Goal: Information Seeking & Learning: Check status

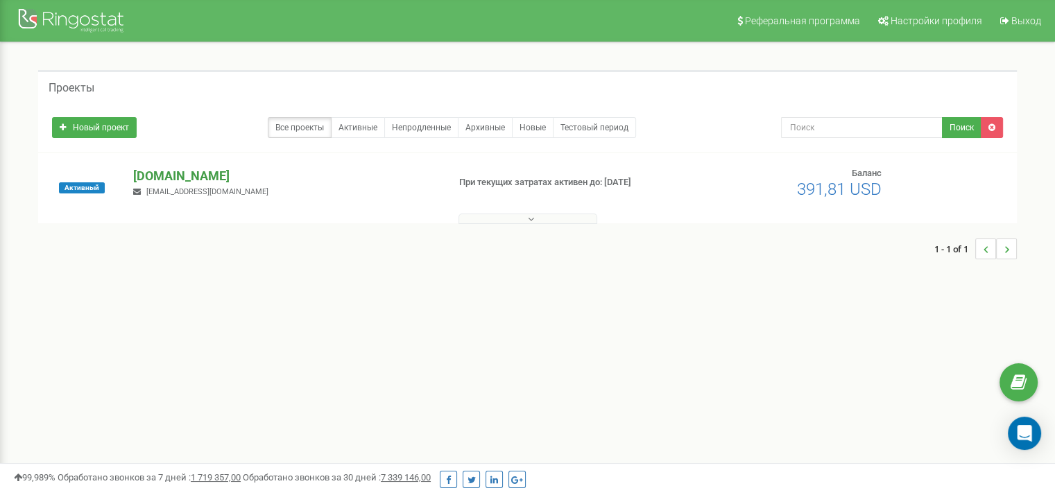
click at [184, 180] on p "[DOMAIN_NAME]" at bounding box center [284, 176] width 303 height 18
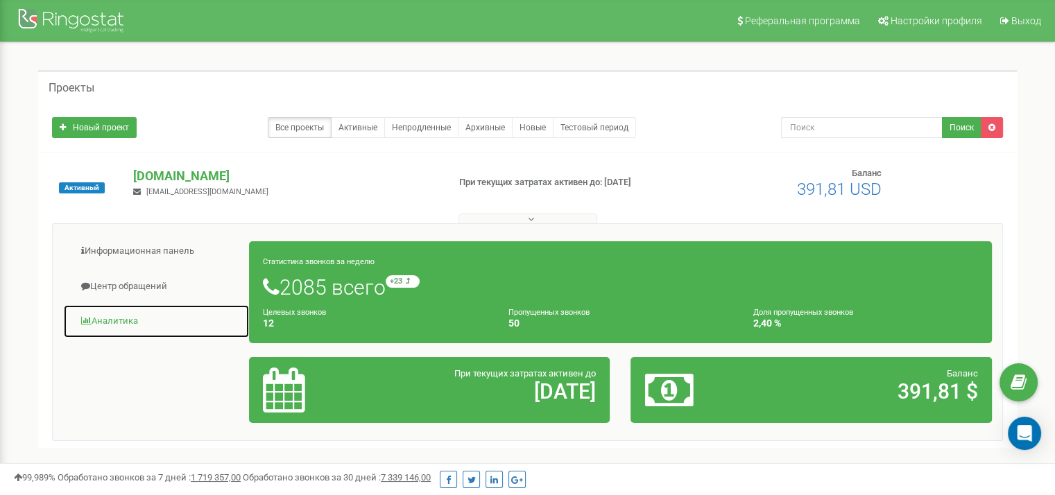
click at [106, 329] on link "Аналитика" at bounding box center [156, 321] width 187 height 34
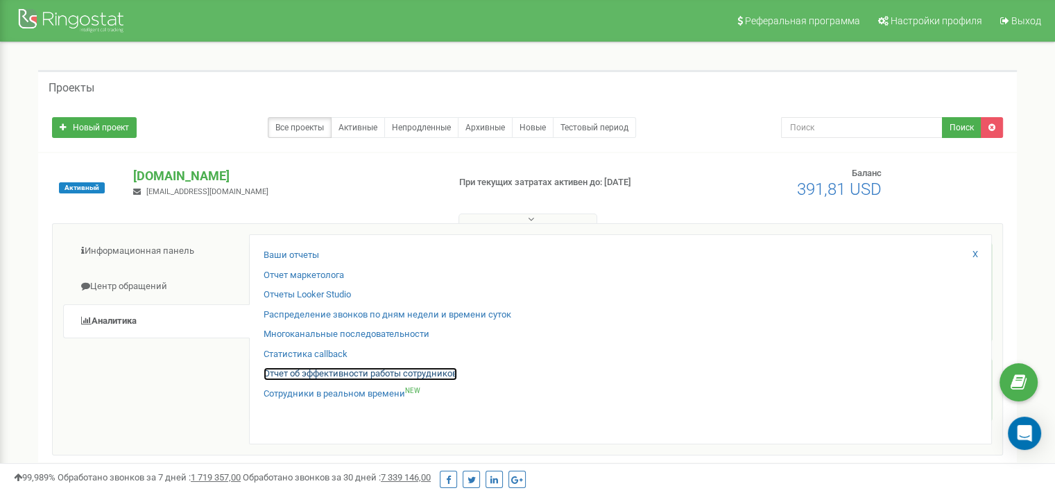
click at [359, 371] on link "Отчет об эффективности работы сотрудников" at bounding box center [360, 374] width 193 height 13
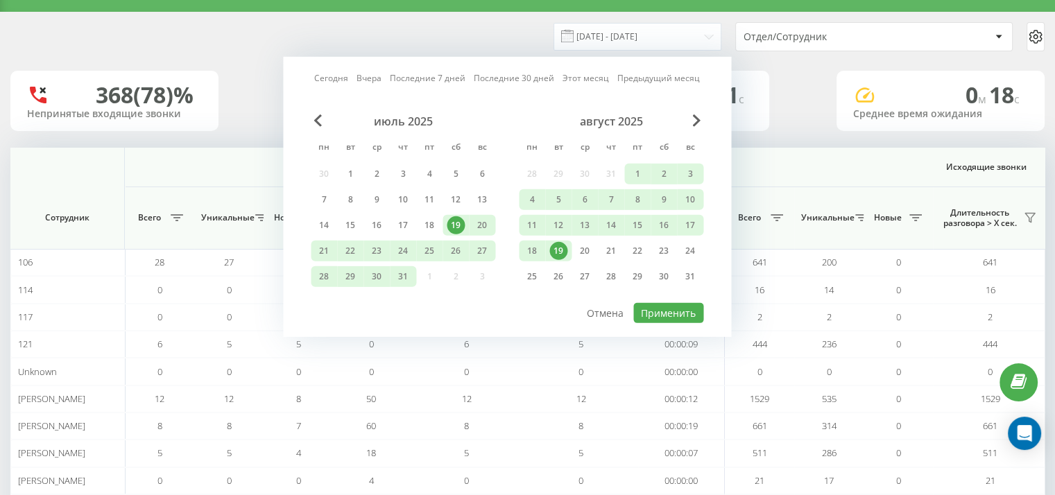
scroll to position [0, 901]
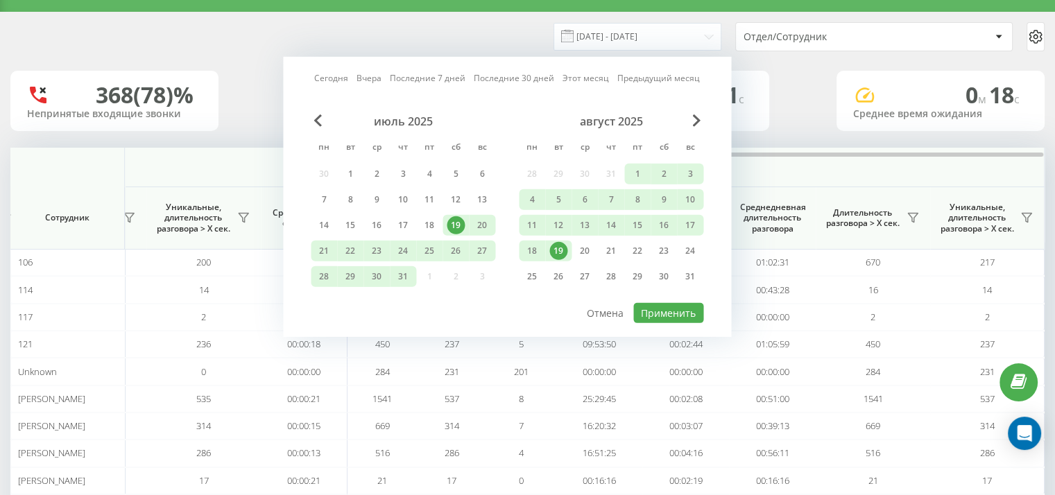
click at [562, 250] on div "19" at bounding box center [558, 251] width 18 height 18
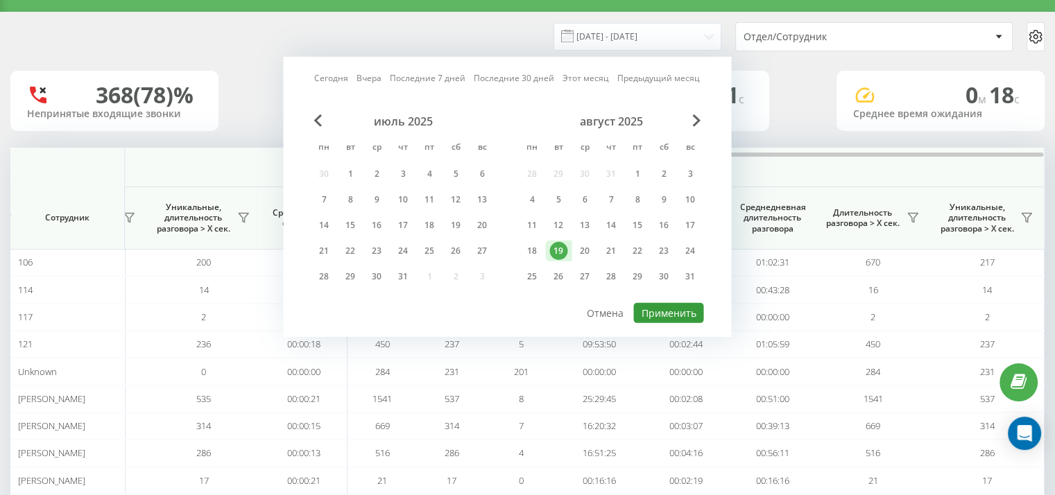
click at [680, 310] on button "Применить" at bounding box center [668, 313] width 70 height 20
type input "[DATE] - [DATE]"
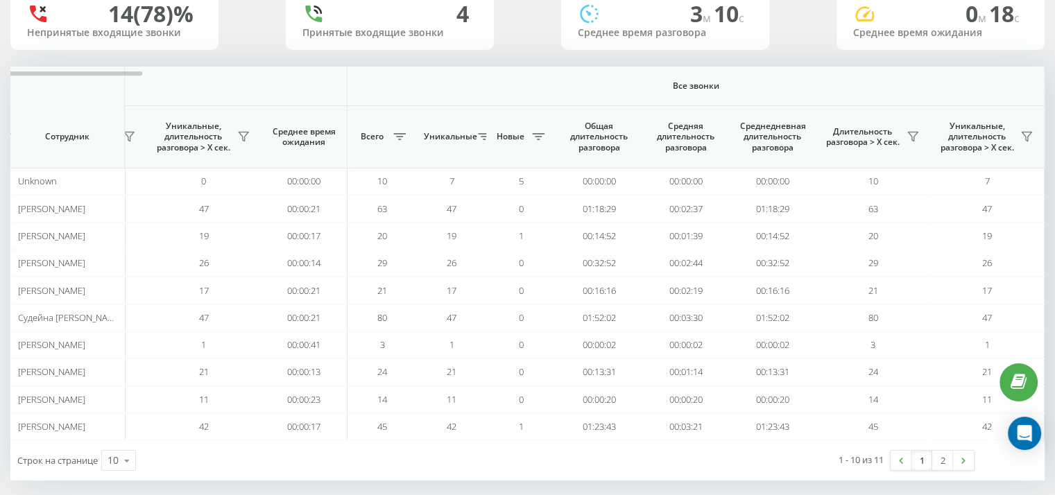
scroll to position [121, 0]
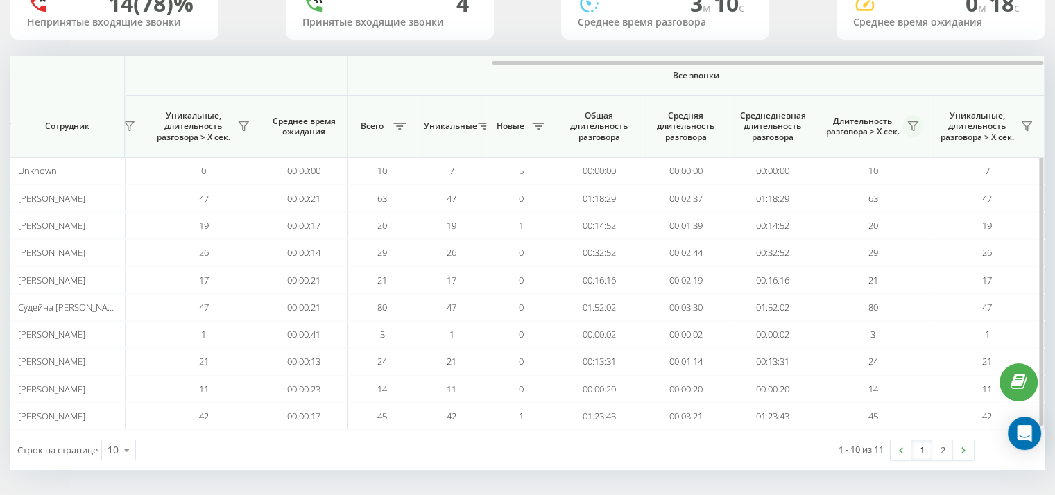
click at [910, 127] on icon at bounding box center [912, 126] width 11 height 11
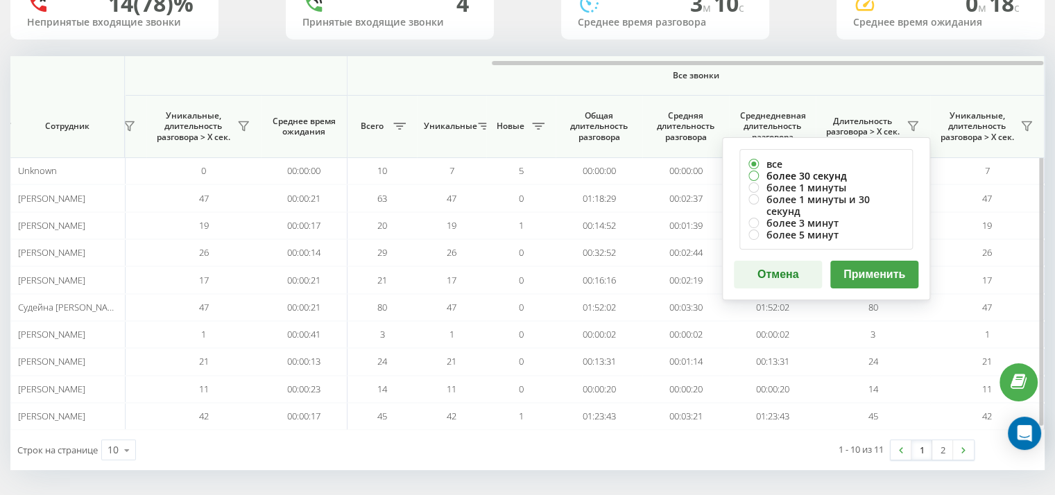
click at [840, 171] on label "более 30 секунд" at bounding box center [825, 176] width 155 height 12
radio input "true"
click at [883, 246] on div "все более 30 секунд более 1 минуты более 1 минуты и 30 секунд более 3 минут бол…" at bounding box center [826, 218] width 208 height 163
click at [888, 261] on button "Применить" at bounding box center [874, 275] width 88 height 28
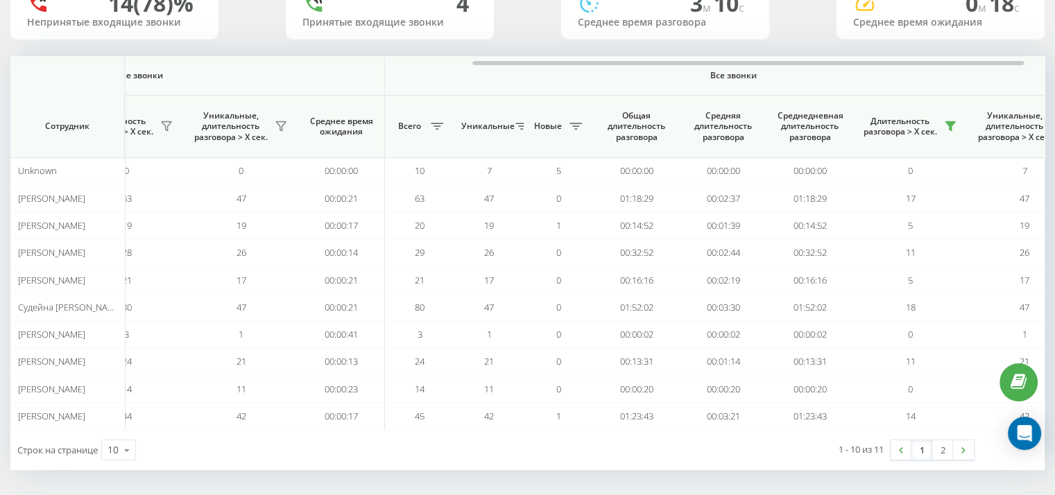
scroll to position [0, 901]
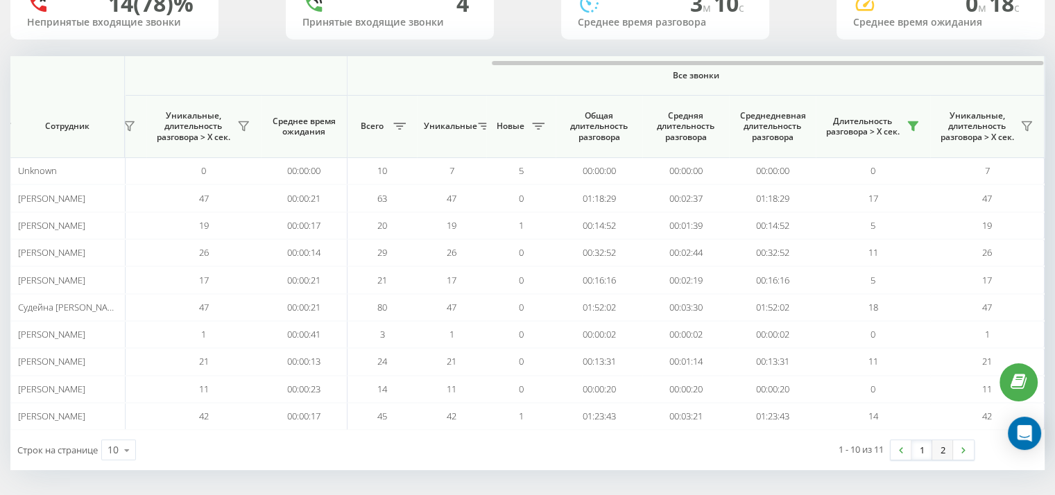
click at [943, 446] on link "2" at bounding box center [942, 449] width 21 height 19
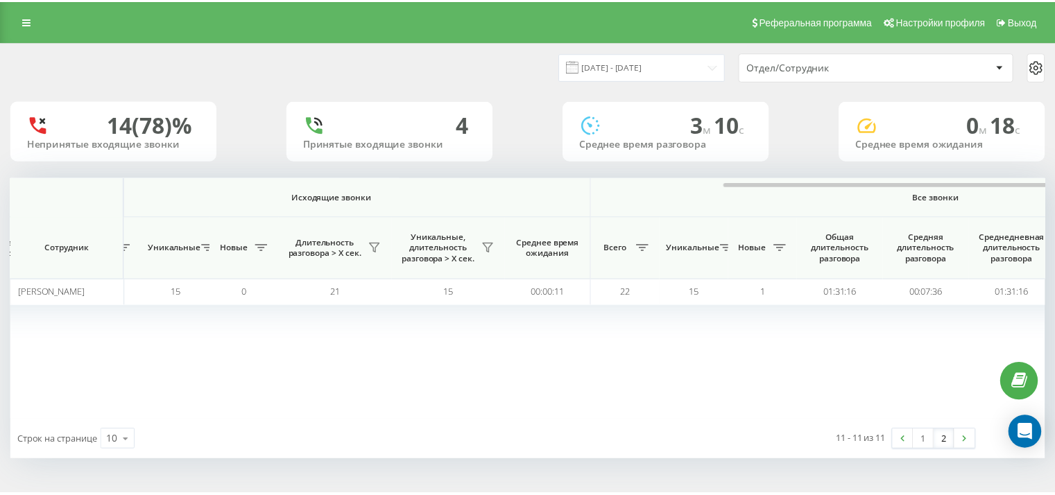
scroll to position [0, 890]
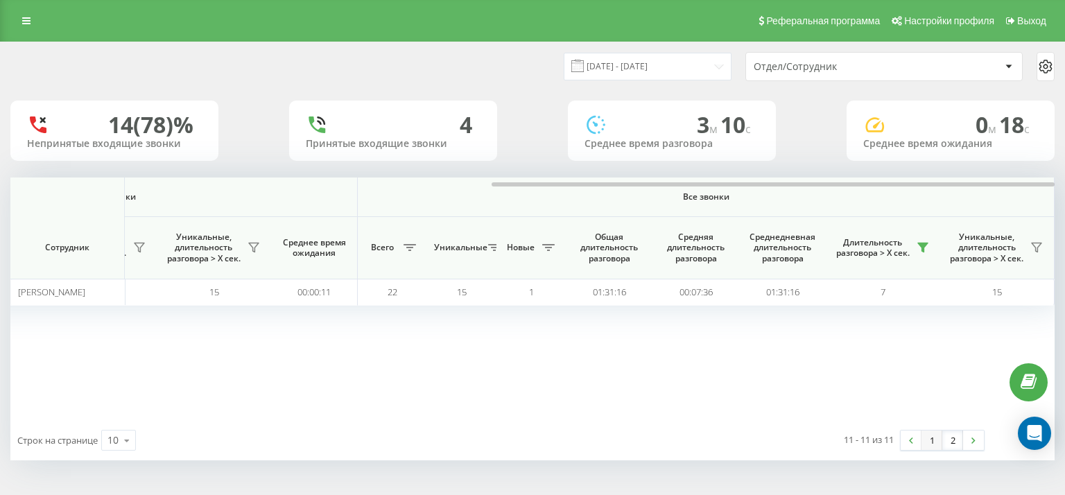
click at [926, 445] on link "1" at bounding box center [932, 440] width 21 height 19
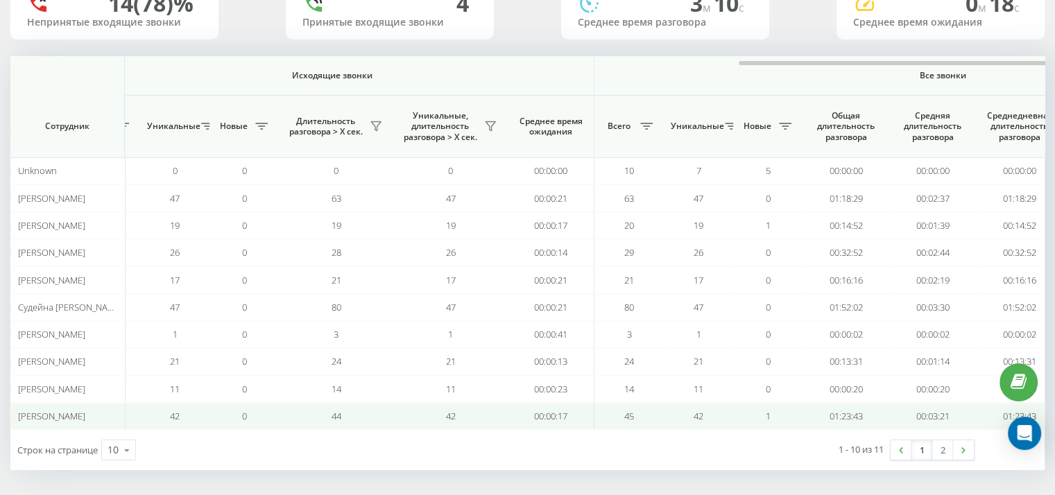
scroll to position [0, 901]
